Goal: Check status: Check status

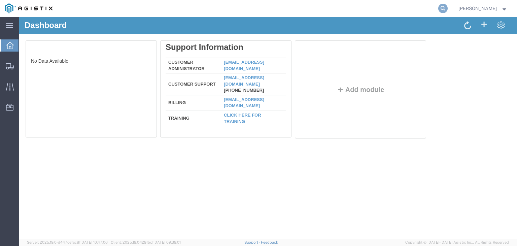
click at [446, 9] on icon at bounding box center [442, 8] width 9 height 9
click at [432, 7] on input "search" at bounding box center [336, 8] width 205 height 16
paste input "56467699"
type input "56467699"
